Goal: Task Accomplishment & Management: Use online tool/utility

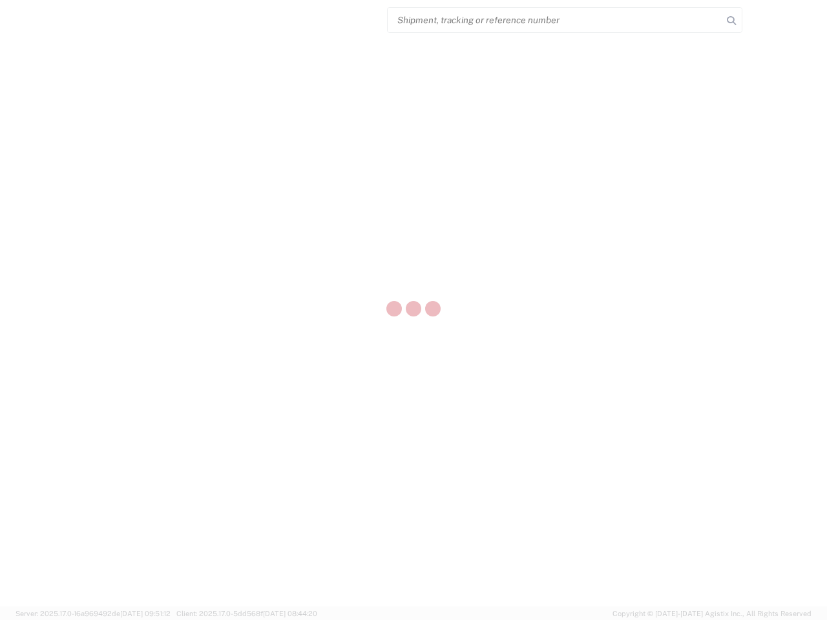
select select "US"
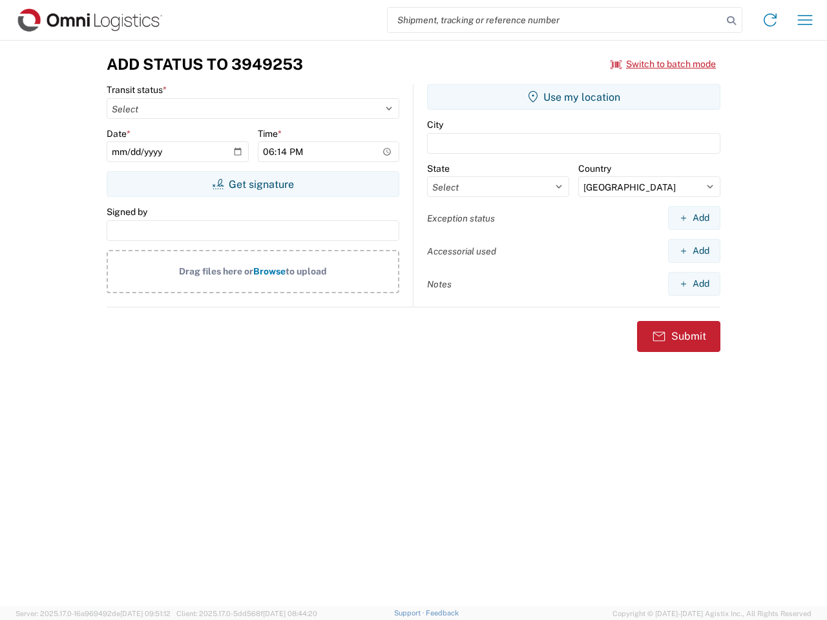
click at [555, 20] on input "search" at bounding box center [555, 20] width 335 height 25
click at [732, 21] on icon at bounding box center [732, 21] width 18 height 18
click at [770, 20] on icon at bounding box center [770, 20] width 21 height 21
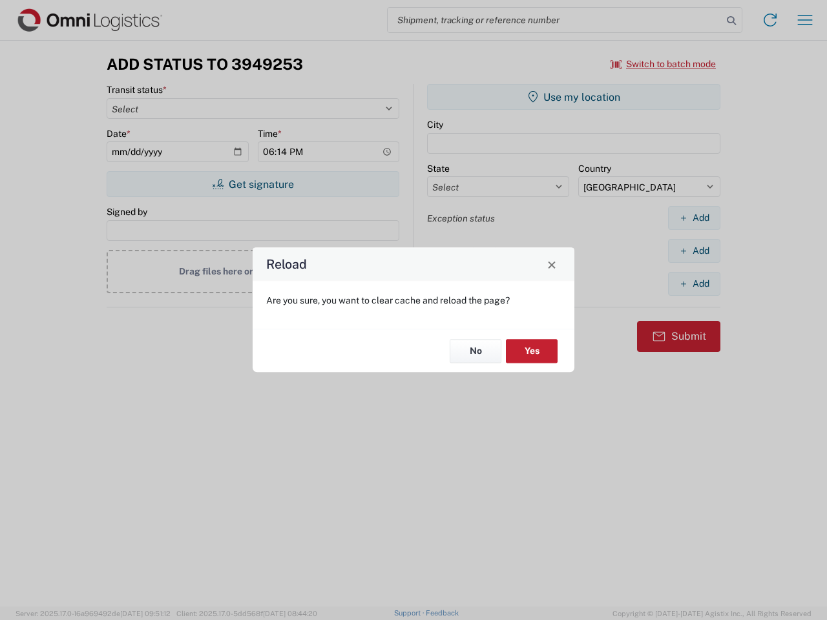
click at [664, 64] on div "Reload Are you sure, you want to clear cache and reload the page? No Yes" at bounding box center [413, 310] width 827 height 620
click at [253, 184] on div "Reload Are you sure, you want to clear cache and reload the page? No Yes" at bounding box center [413, 310] width 827 height 620
click at [574, 97] on div "Reload Are you sure, you want to clear cache and reload the page? No Yes" at bounding box center [413, 310] width 827 height 620
click at [694, 218] on div "Reload Are you sure, you want to clear cache and reload the page? No Yes" at bounding box center [413, 310] width 827 height 620
click at [694, 251] on div "Reload Are you sure, you want to clear cache and reload the page? No Yes" at bounding box center [413, 310] width 827 height 620
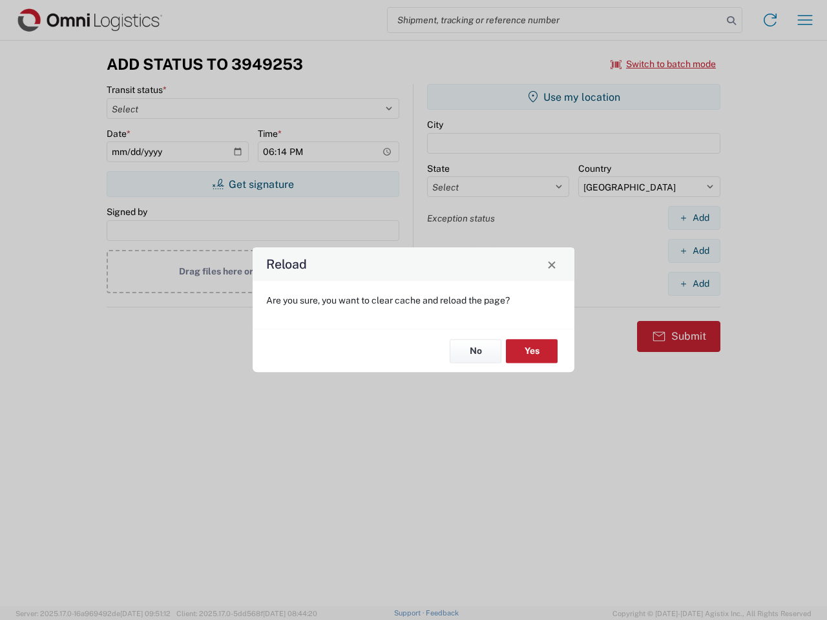
click at [694, 284] on div "Reload Are you sure, you want to clear cache and reload the page? No Yes" at bounding box center [413, 310] width 827 height 620
